Goal: Communication & Community: Answer question/provide support

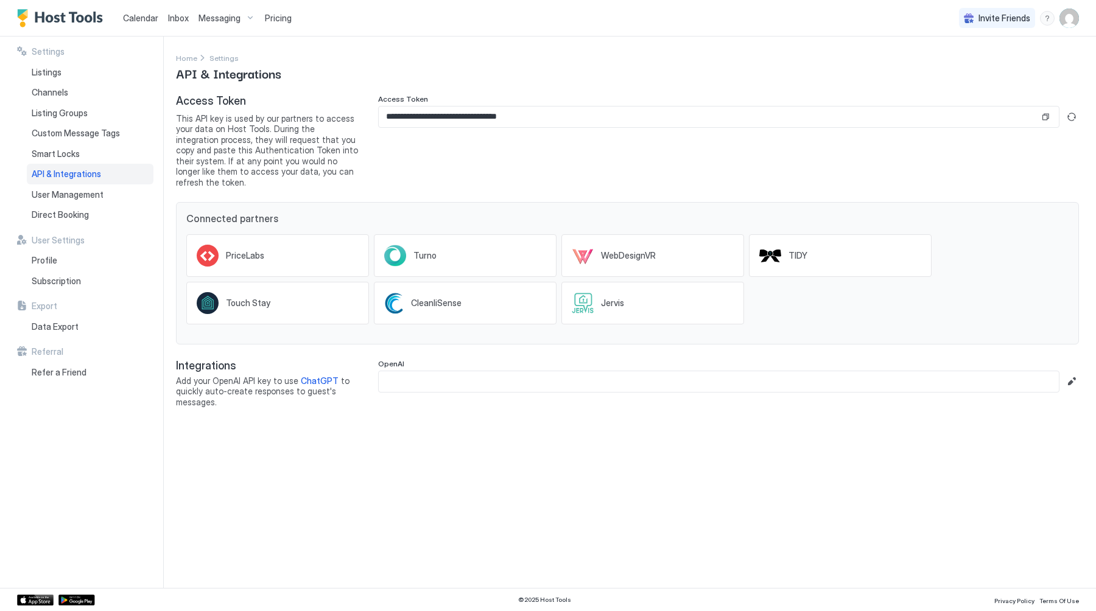
click at [138, 15] on span "Calendar" at bounding box center [140, 18] width 35 height 10
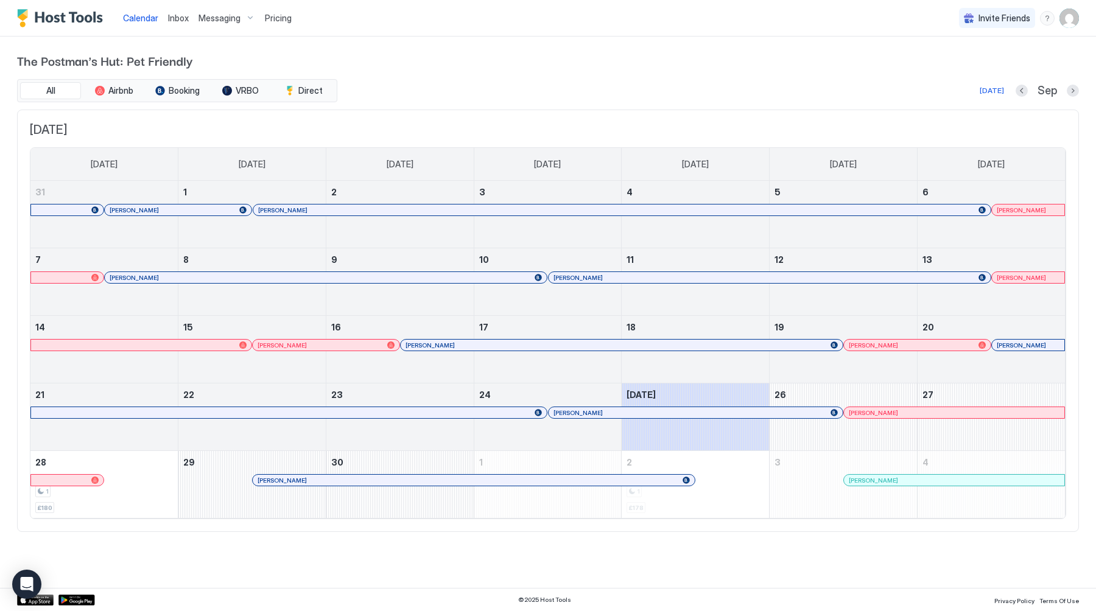
click at [179, 15] on span "Inbox" at bounding box center [178, 18] width 21 height 10
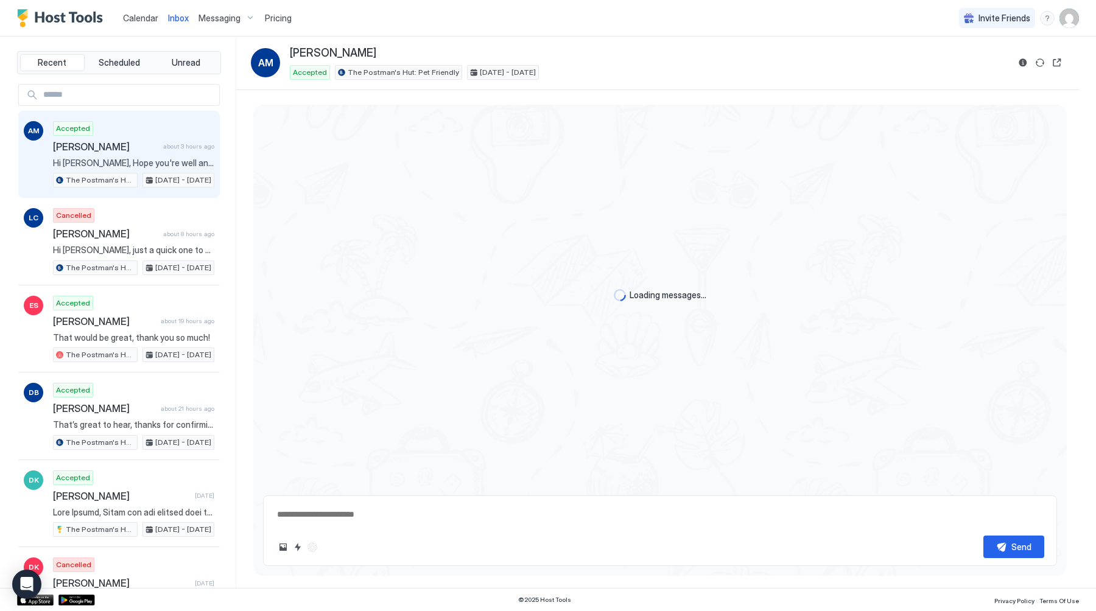
scroll to position [2057, 0]
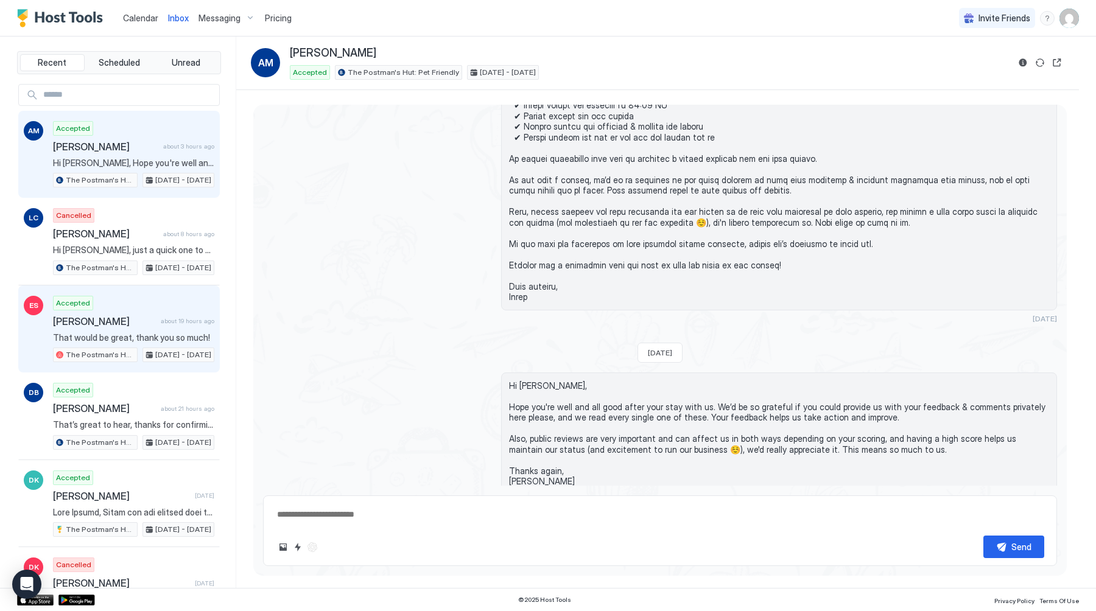
click at [131, 325] on span "[PERSON_NAME]" at bounding box center [104, 321] width 103 height 12
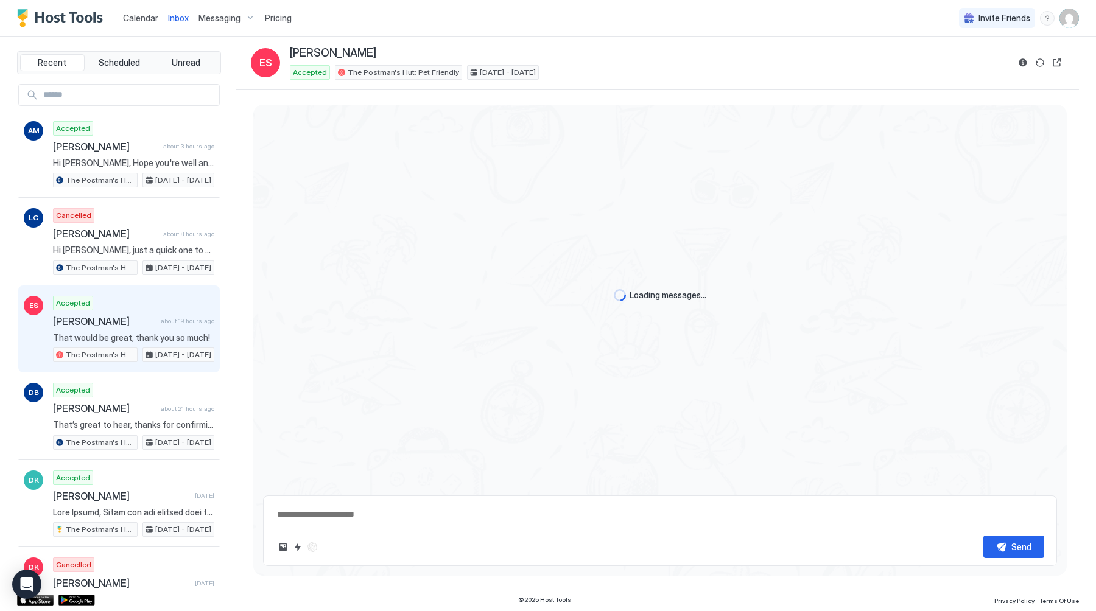
scroll to position [1897, 0]
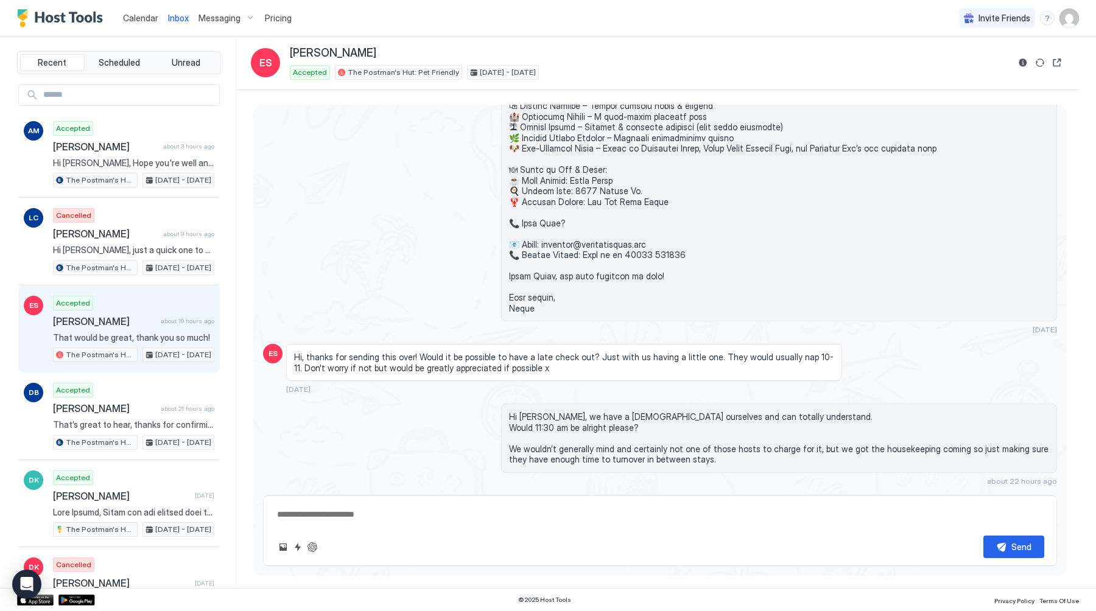
type textarea "*"
